Goal: Task Accomplishment & Management: Use online tool/utility

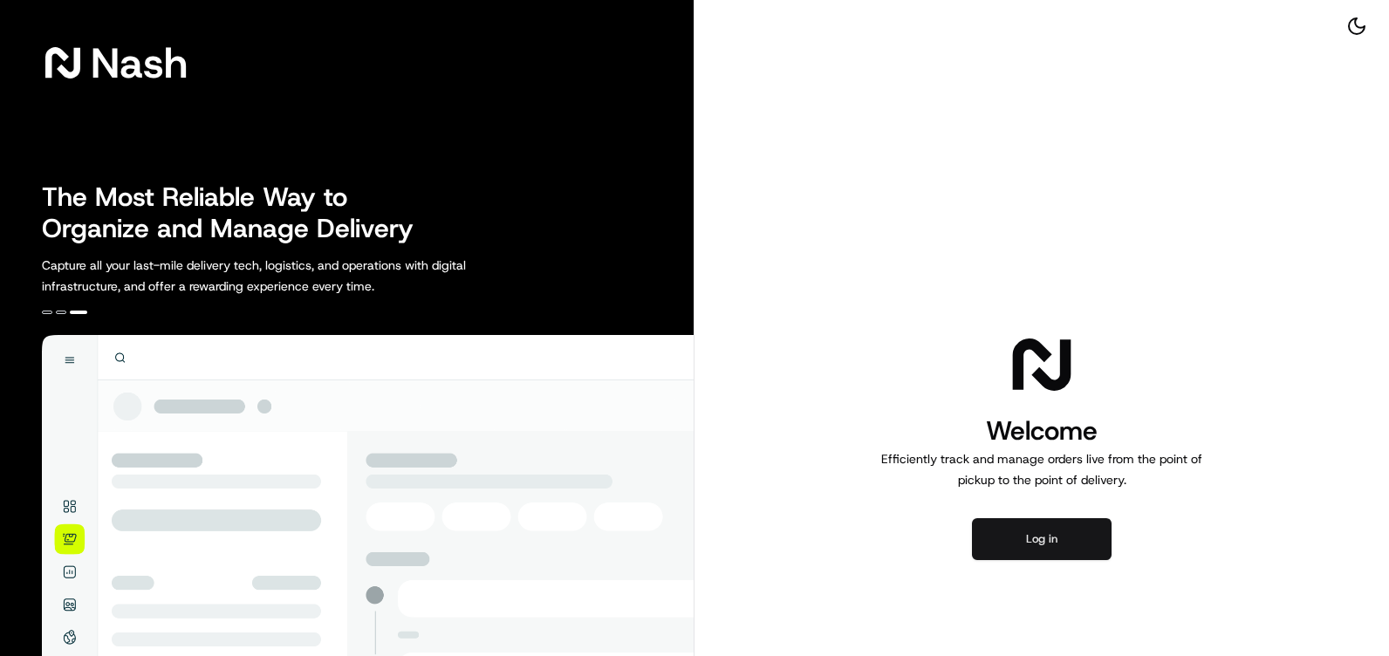
click at [1055, 539] on button "Log in" at bounding box center [1042, 539] width 140 height 42
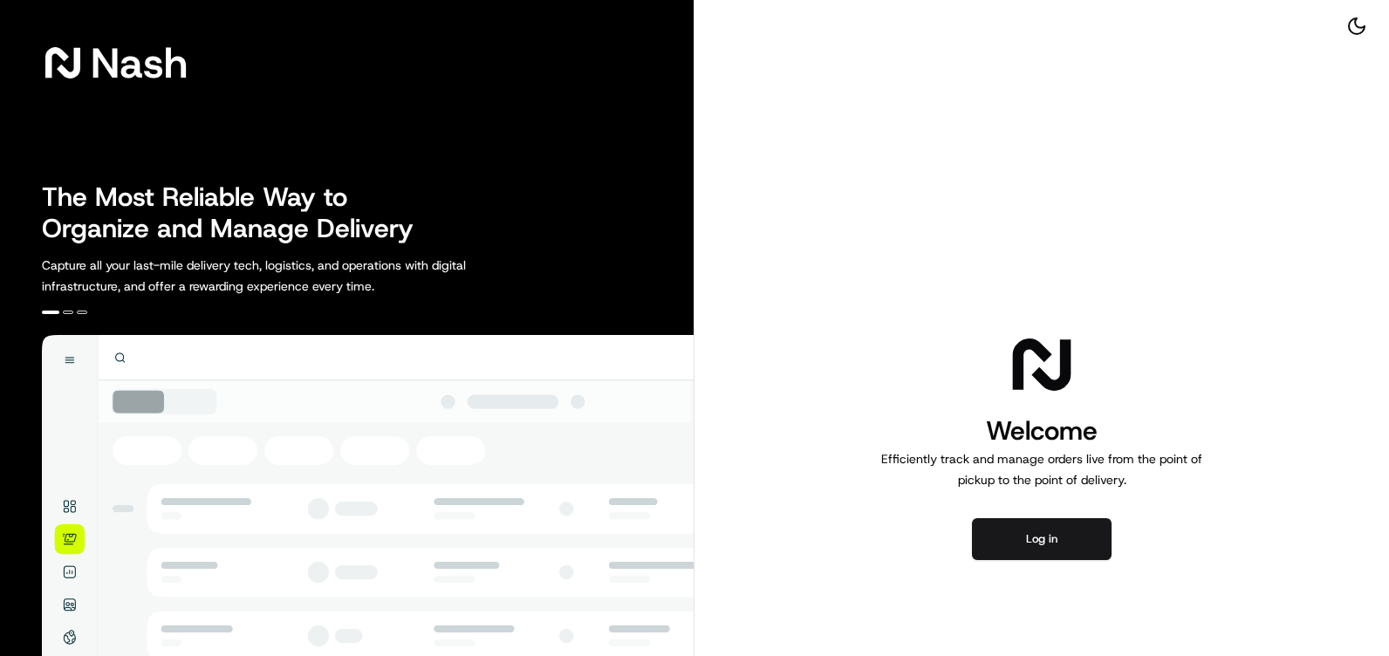
click at [75, 641] on img at bounding box center [368, 605] width 652 height 540
click at [67, 606] on img at bounding box center [368, 605] width 652 height 540
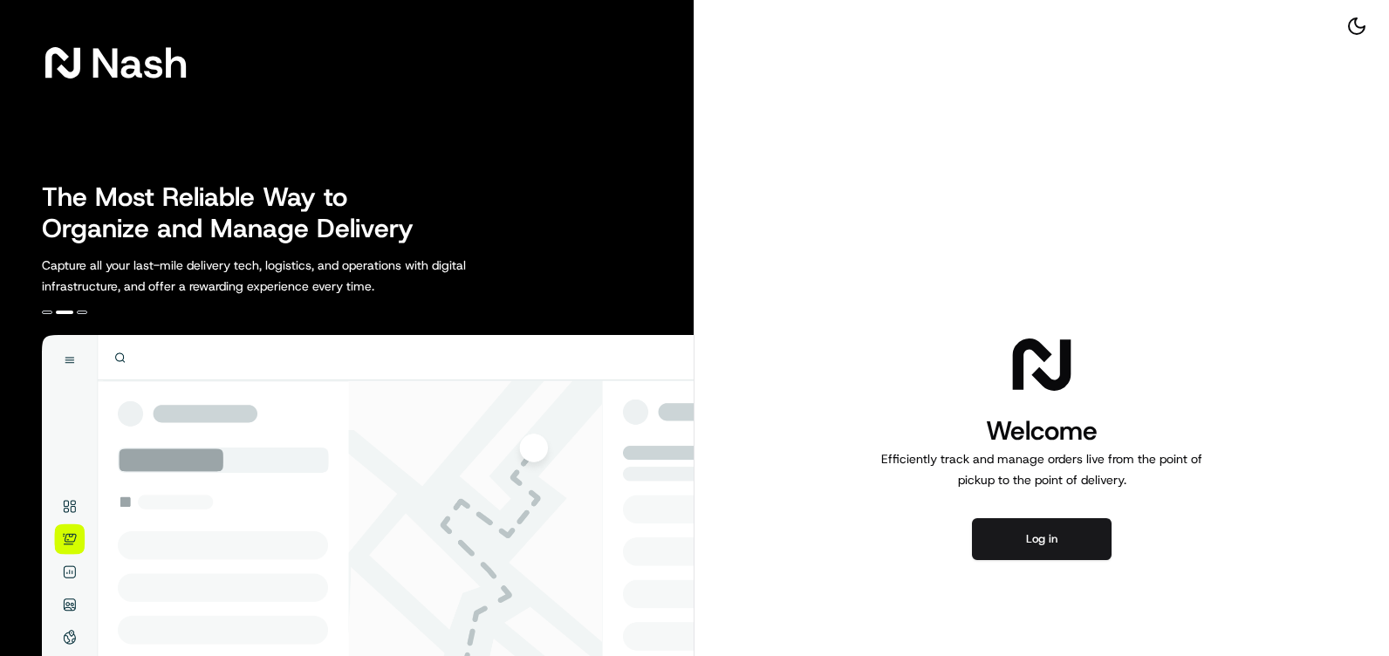
click at [72, 571] on img at bounding box center [368, 605] width 652 height 540
click at [72, 538] on img at bounding box center [368, 605] width 652 height 540
click at [120, 355] on img at bounding box center [368, 605] width 652 height 540
